Goal: Information Seeking & Learning: Learn about a topic

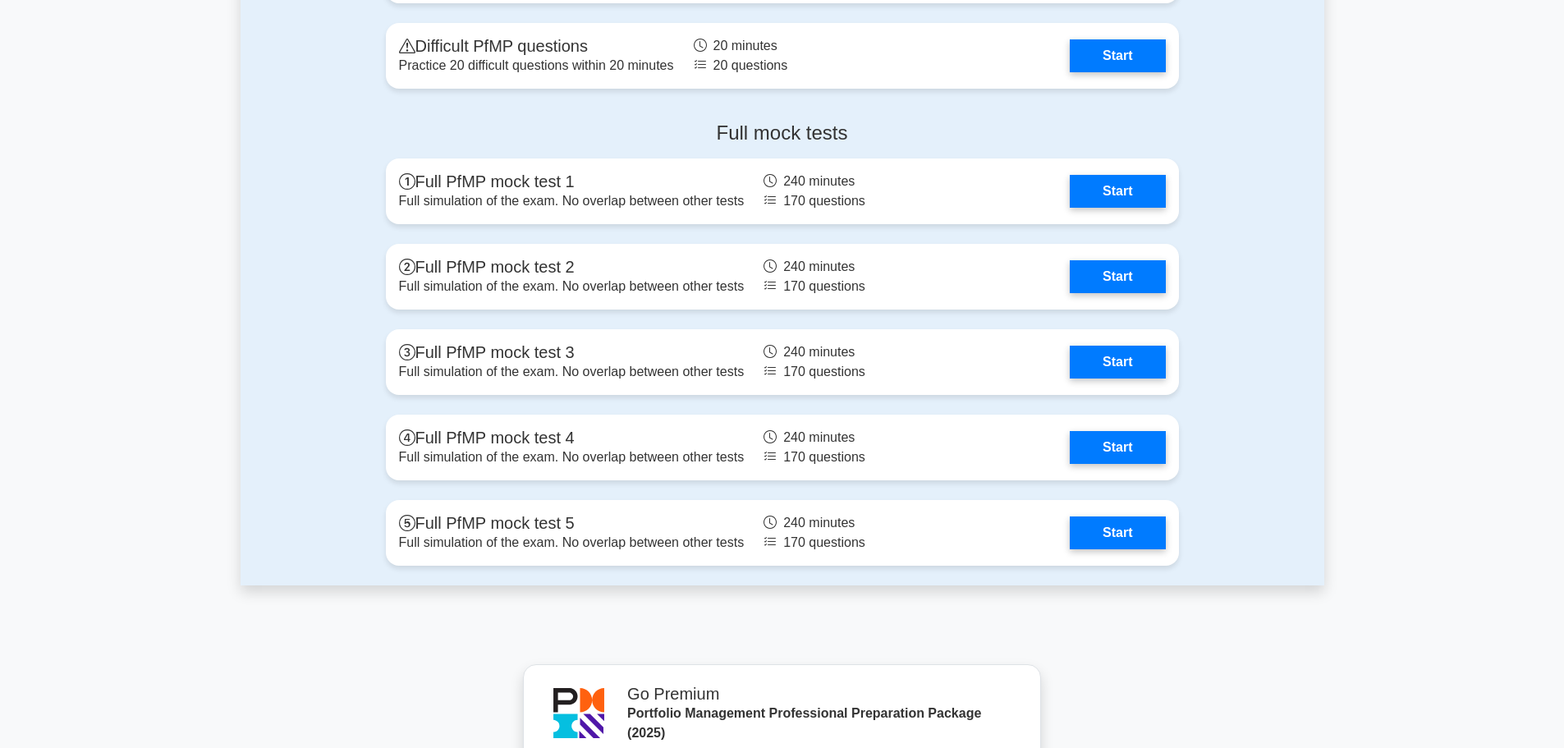
scroll to position [1934, 0]
click at [1138, 194] on link "Start" at bounding box center [1117, 188] width 95 height 33
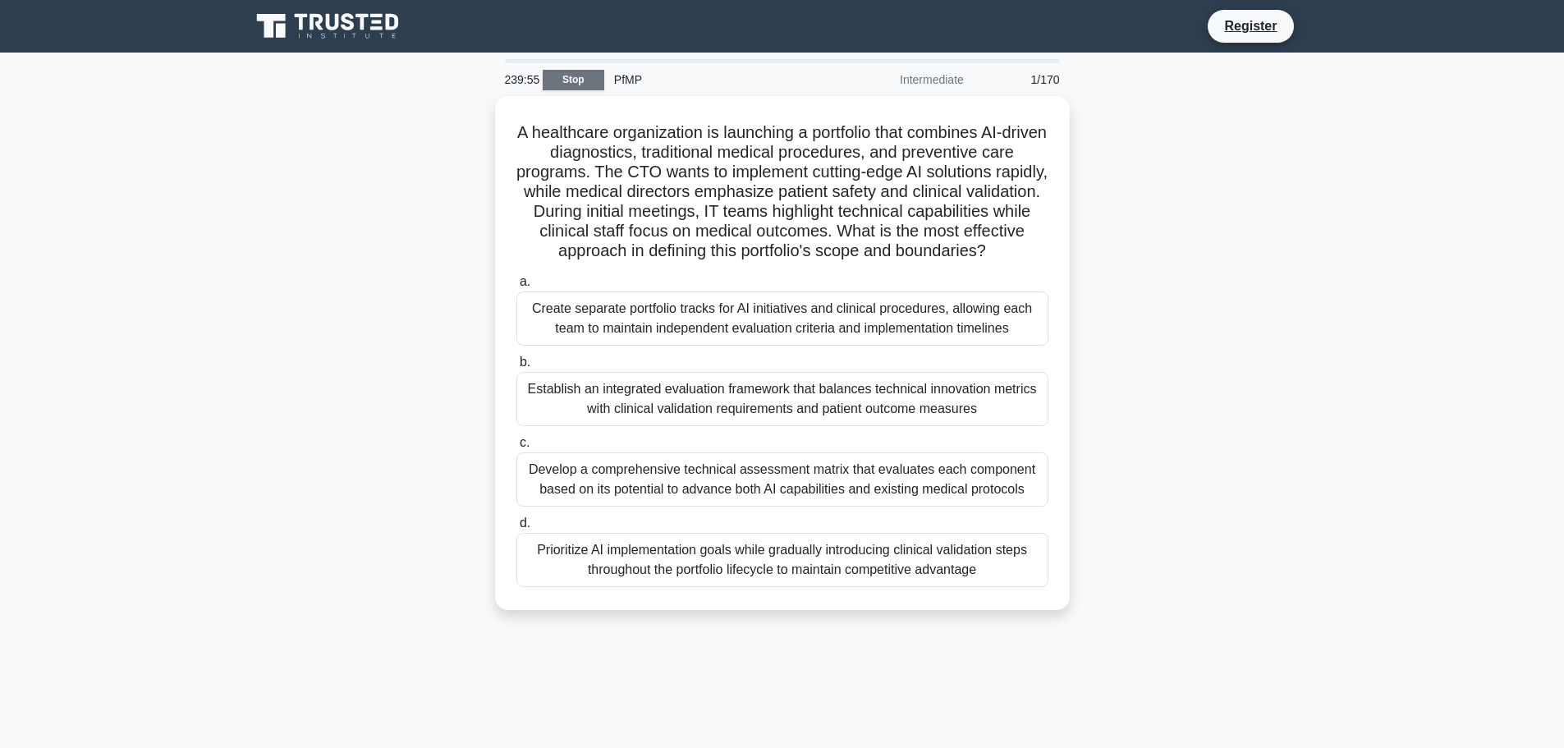
click at [552, 76] on link "Stop" at bounding box center [574, 80] width 62 height 21
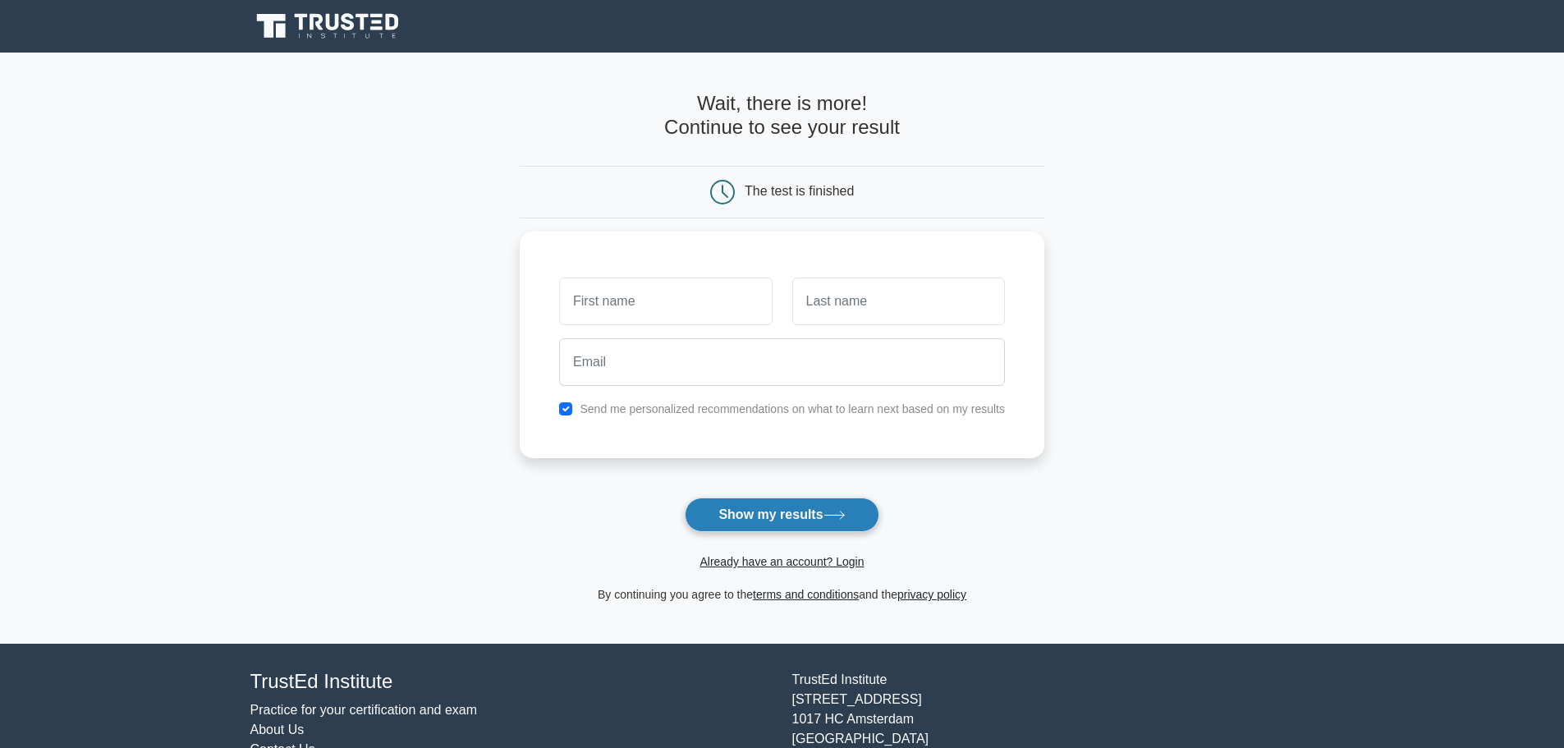
click at [763, 522] on button "Show my results" at bounding box center [782, 514] width 194 height 34
type input "x"
click at [840, 300] on input "text" at bounding box center [898, 297] width 213 height 48
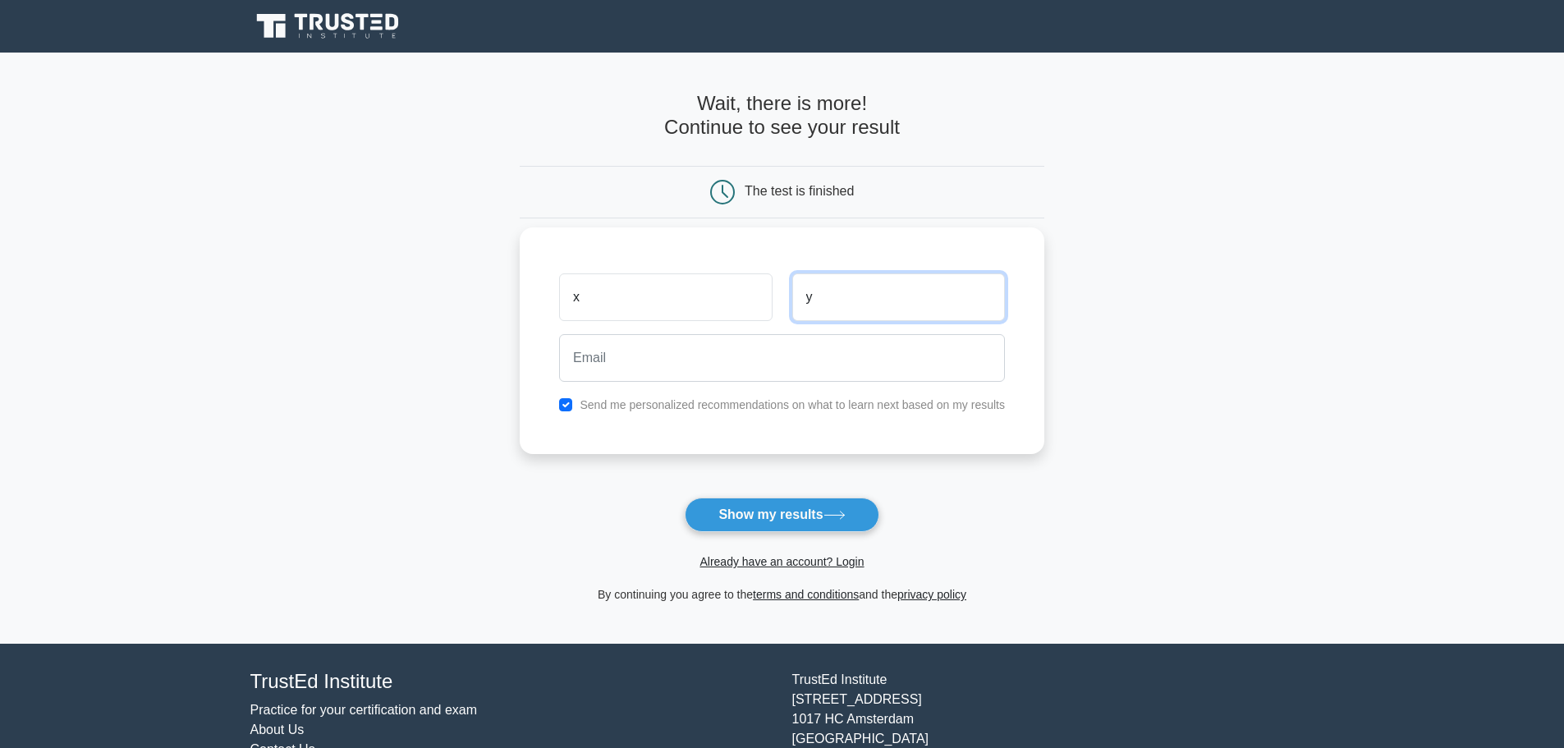
type input "y"
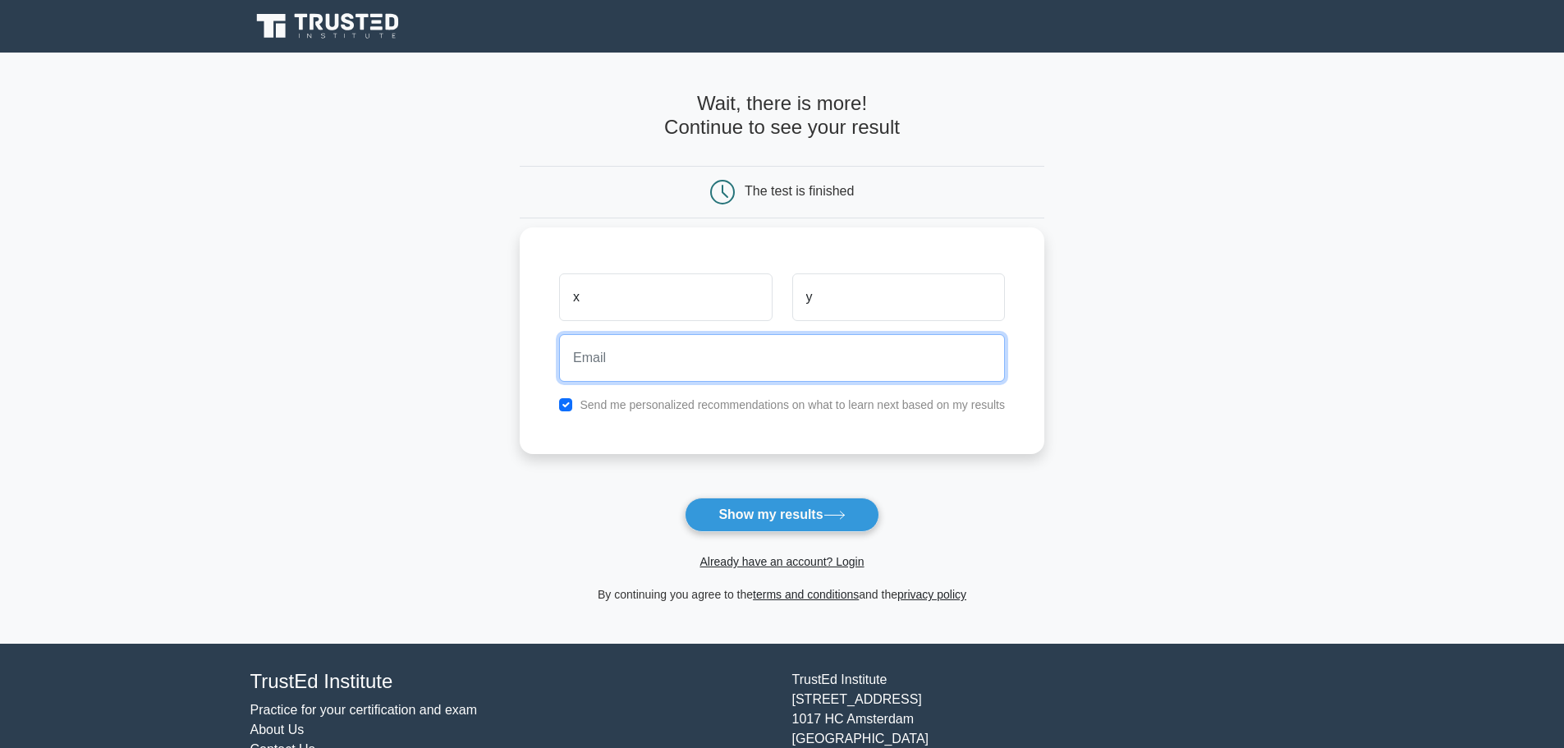
click at [839, 346] on input "email" at bounding box center [782, 358] width 446 height 48
click at [789, 366] on input "email" at bounding box center [782, 358] width 446 height 48
type input "[EMAIL_ADDRESS][DOMAIN_NAME]"
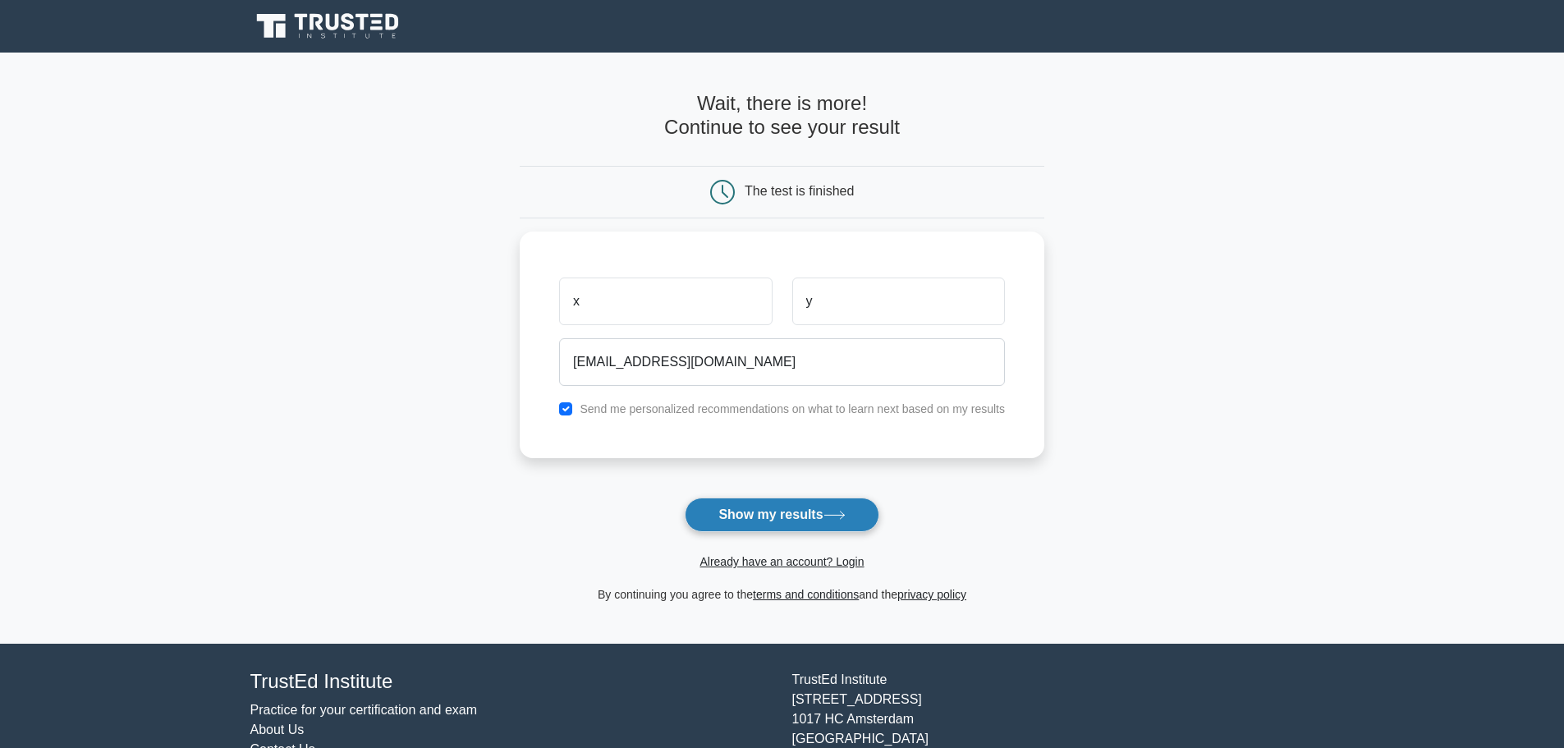
click at [761, 516] on button "Show my results" at bounding box center [782, 514] width 194 height 34
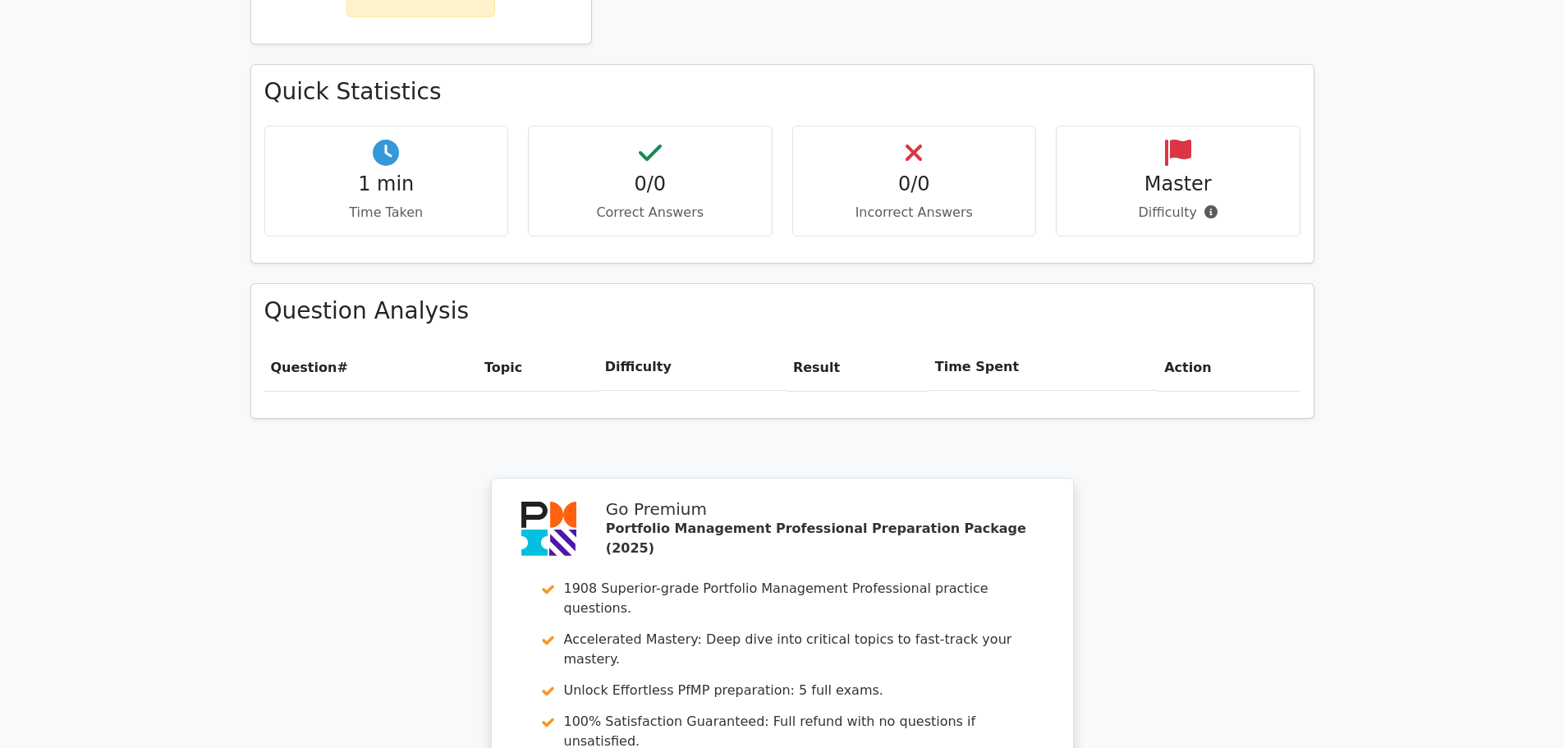
scroll to position [1208, 0]
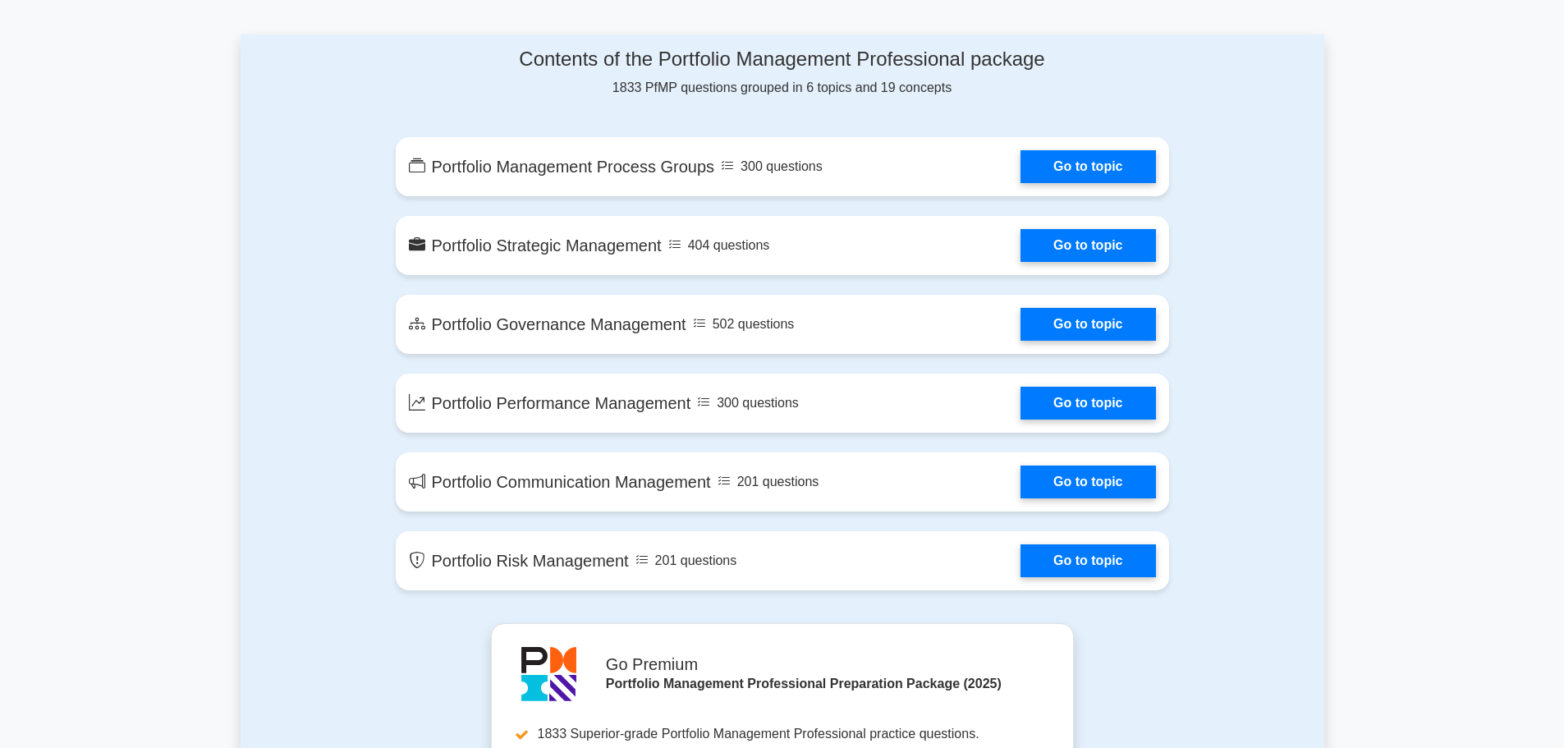
scroll to position [1029, 0]
